Goal: Information Seeking & Learning: Find specific fact

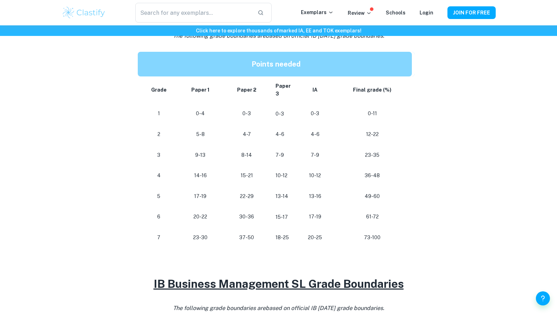
scroll to position [349, 0]
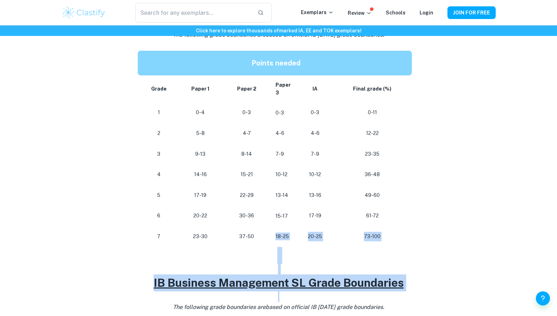
drag, startPoint x: 285, startPoint y: 294, endPoint x: 289, endPoint y: 222, distance: 71.7
click at [288, 227] on div "Are you looking for the IB Business grade boundaries to plan how you can get th…" at bounding box center [279, 258] width 282 height 640
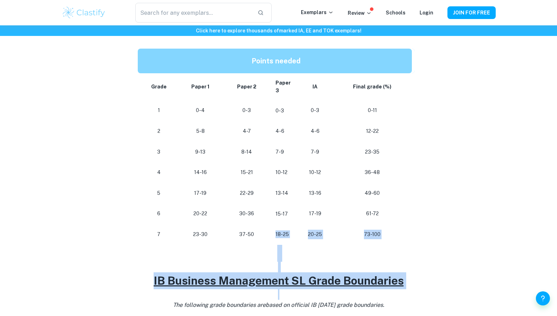
click at [294, 229] on td "18-25" at bounding box center [283, 234] width 27 height 21
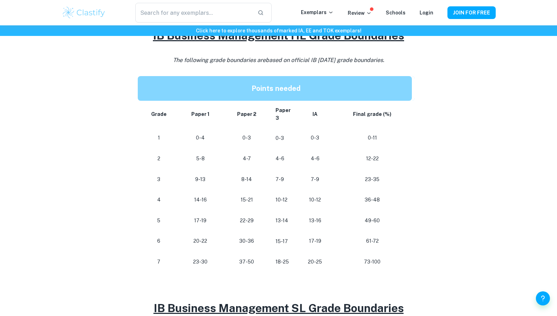
scroll to position [322, 0]
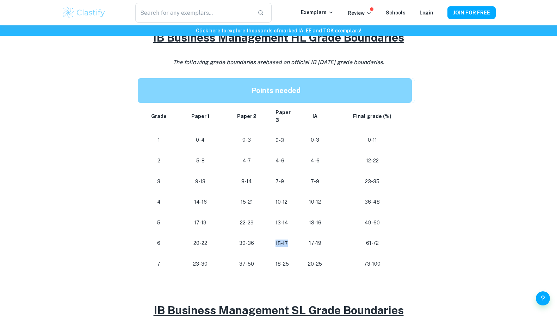
drag, startPoint x: 275, startPoint y: 242, endPoint x: 286, endPoint y: 244, distance: 11.7
click at [286, 244] on td "15-17" at bounding box center [283, 243] width 27 height 21
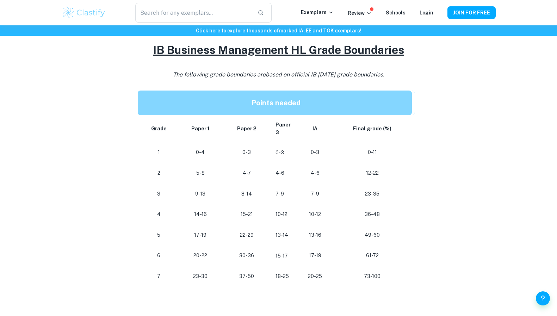
scroll to position [314, 0]
